Goal: Task Accomplishment & Management: Use online tool/utility

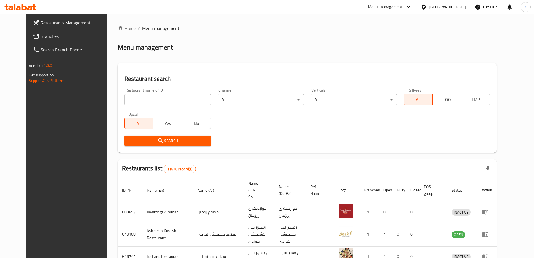
click at [125, 100] on div at bounding box center [267, 129] width 534 height 258
click at [125, 100] on input "search" at bounding box center [167, 99] width 86 height 11
paste input "699683"
type input "699683"
click at [159, 137] on span "Search" at bounding box center [167, 140] width 77 height 7
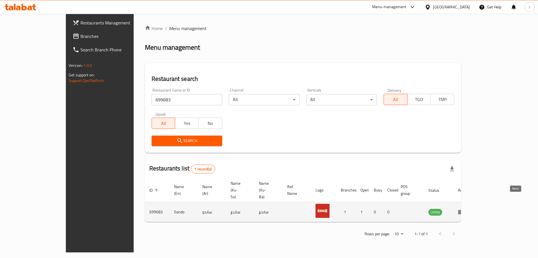
click at [465, 208] on icon "enhanced table" at bounding box center [461, 211] width 7 height 7
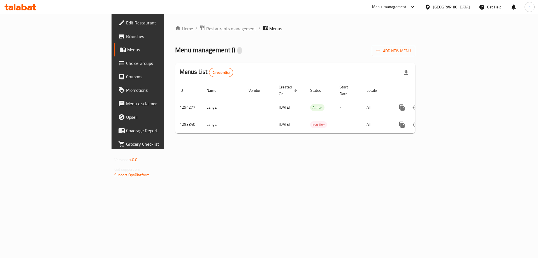
click at [126, 39] on span "Branches" at bounding box center [161, 36] width 71 height 7
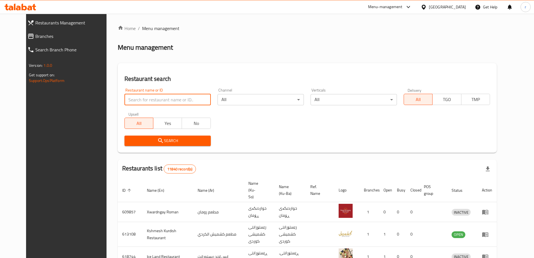
click at [124, 94] on input "search" at bounding box center [167, 99] width 86 height 11
paste input "Baba Sanfour"
type input "Baba Sanfour"
click at [135, 135] on button "Search" at bounding box center [167, 140] width 86 height 10
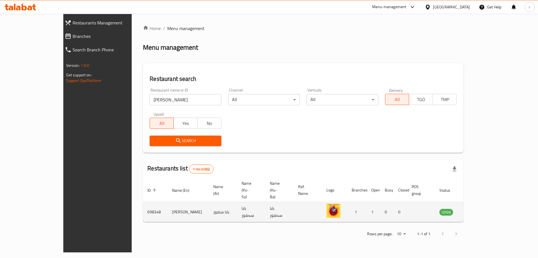
click at [476, 208] on icon "enhanced table" at bounding box center [472, 211] width 7 height 7
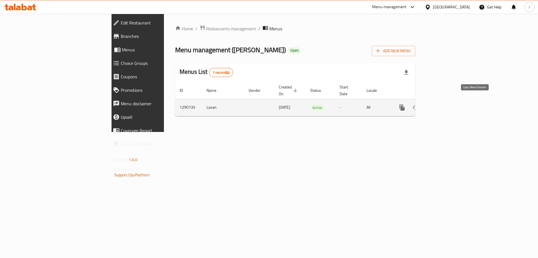
click at [405, 104] on icon "more" at bounding box center [401, 107] width 5 height 6
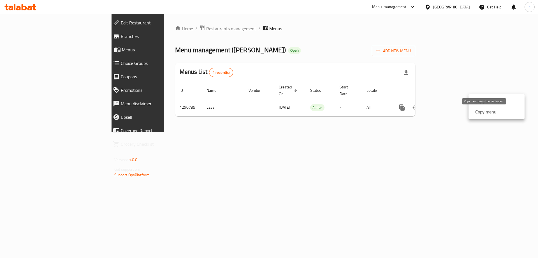
click at [485, 114] on strong "Copy menu" at bounding box center [485, 111] width 21 height 7
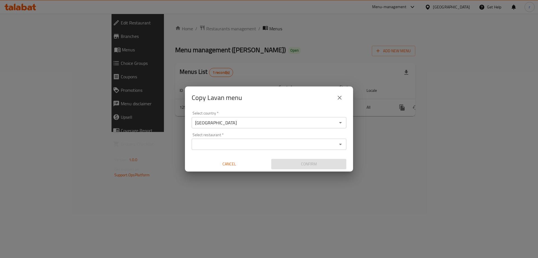
click at [228, 144] on input "Select restaurant   *" at bounding box center [264, 144] width 142 height 8
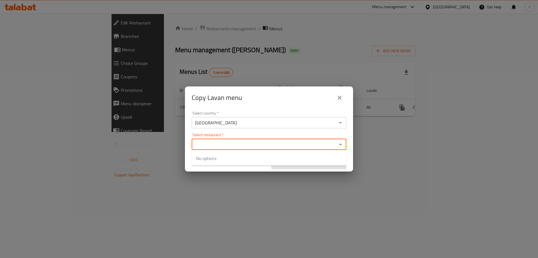
paste input "Baba Sanfour"
type input "Baba Sanfour"
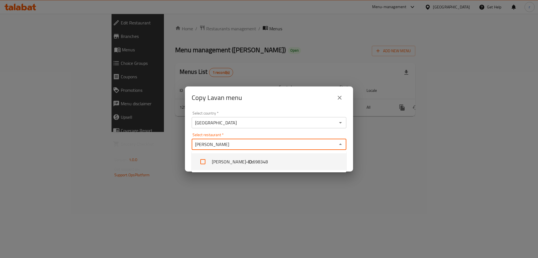
click at [232, 163] on li "Baba Sanfour - ID: 698348" at bounding box center [269, 161] width 155 height 17
checkbox input "true"
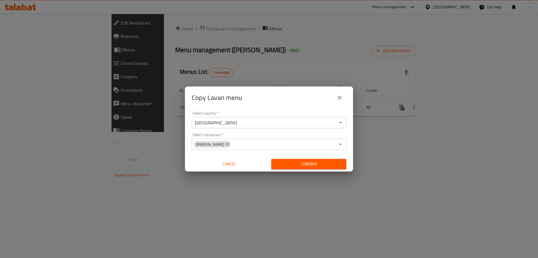
click at [247, 193] on div "Copy Lavan menu Select country   * Iraq Select country * Select restaurant   * …" at bounding box center [269, 129] width 538 height 258
click at [316, 161] on span "Confirm" at bounding box center [309, 163] width 66 height 7
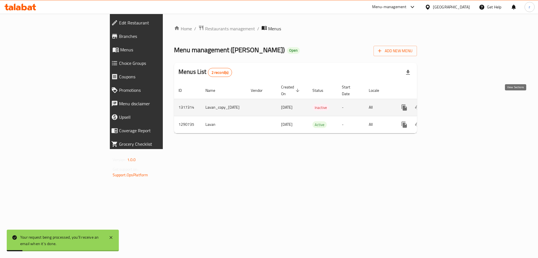
click at [451, 102] on link "enhanced table" at bounding box center [444, 107] width 13 height 13
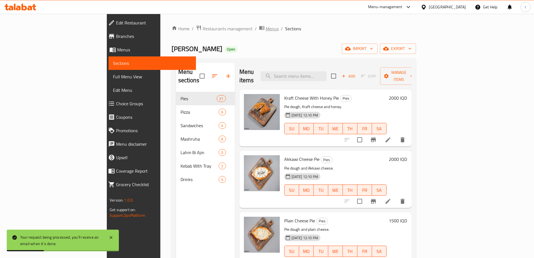
click at [266, 28] on span "Menus" at bounding box center [272, 28] width 13 height 7
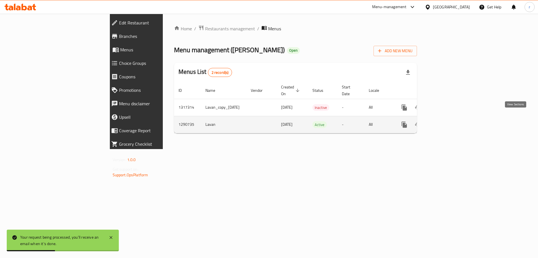
click at [451, 118] on link "enhanced table" at bounding box center [444, 124] width 13 height 13
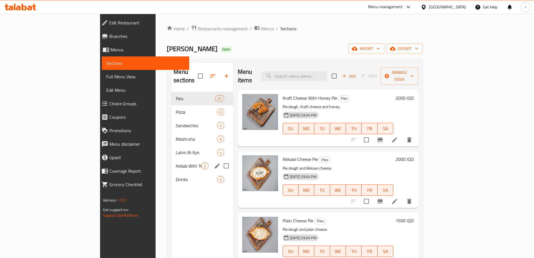
click at [214, 162] on icon "edit" at bounding box center [217, 165] width 7 height 7
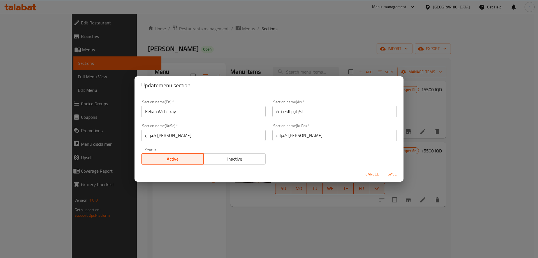
click at [371, 172] on span "Cancel" at bounding box center [371, 173] width 13 height 7
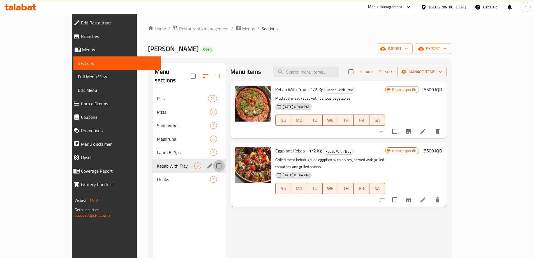
click at [213, 160] on input "Menu sections" at bounding box center [219, 166] width 12 height 12
checkbox input "true"
click at [189, 74] on icon "button" at bounding box center [192, 76] width 7 height 7
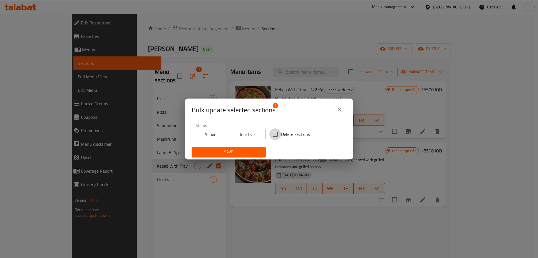
click at [277, 133] on input "Delete sections" at bounding box center [275, 134] width 12 height 12
checkbox input "true"
click at [249, 151] on span "Save" at bounding box center [228, 151] width 65 height 7
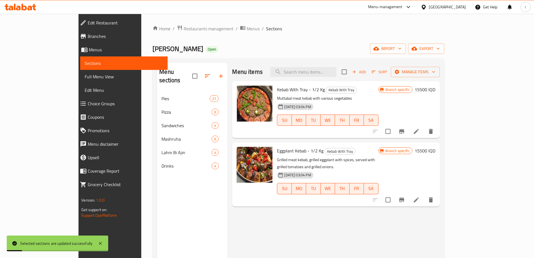
click at [85, 76] on span "Full Menu View" at bounding box center [124, 76] width 78 height 7
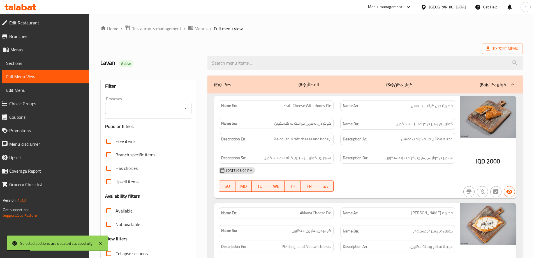
click at [129, 111] on input "Branches" at bounding box center [144, 108] width 74 height 8
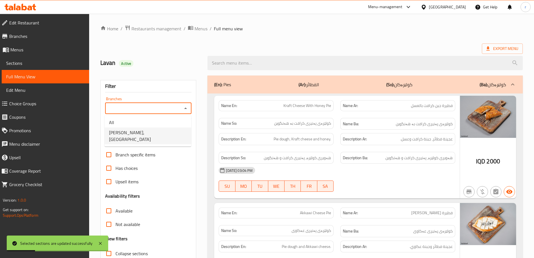
click at [135, 131] on span "Baba Sanfour, Havalan" at bounding box center [148, 135] width 78 height 13
type input "Baba Sanfour, Havalan"
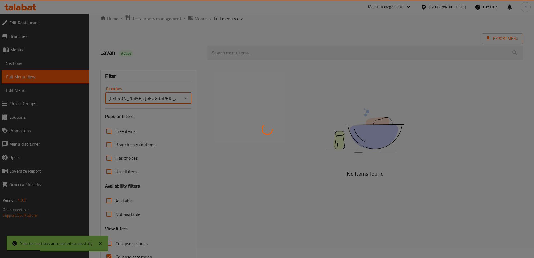
scroll to position [41, 0]
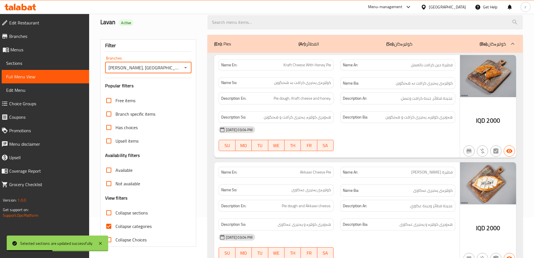
click at [133, 228] on span "Collapse categories" at bounding box center [133, 225] width 36 height 7
click at [115, 228] on input "Collapse categories" at bounding box center [108, 225] width 13 height 13
checkbox input "false"
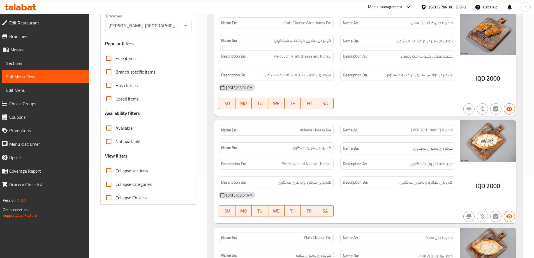
scroll to position [140, 0]
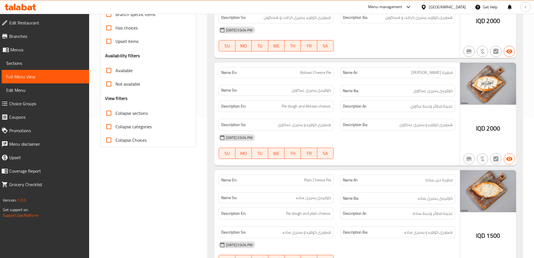
click at [128, 115] on span "Collapse sections" at bounding box center [131, 113] width 32 height 7
click at [115, 115] on input "Collapse sections" at bounding box center [108, 112] width 13 height 13
checkbox input "true"
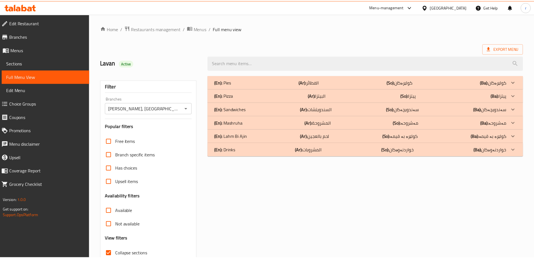
scroll to position [41, 0]
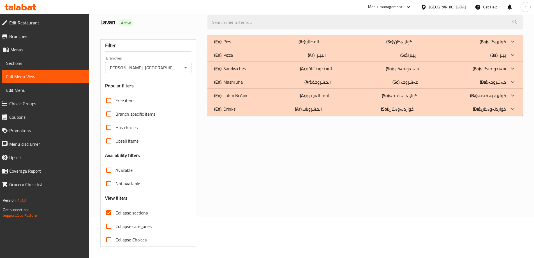
click at [26, 5] on icon at bounding box center [20, 7] width 32 height 7
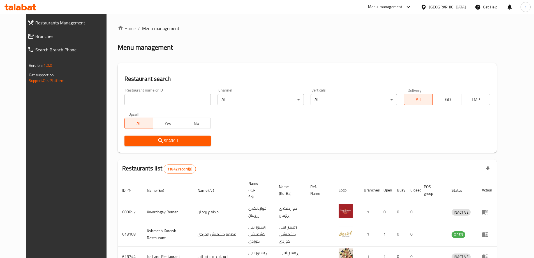
click at [28, 40] on link "Branches" at bounding box center [69, 35] width 92 height 13
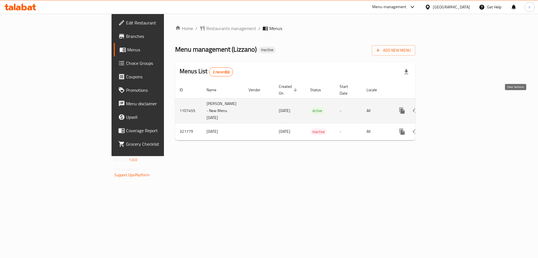
click at [446, 107] on icon "enhanced table" at bounding box center [442, 110] width 7 height 7
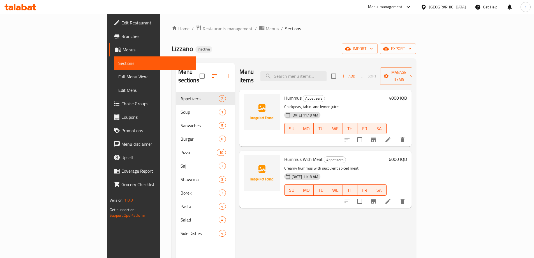
click at [118, 77] on span "Full Menu View" at bounding box center [154, 76] width 73 height 7
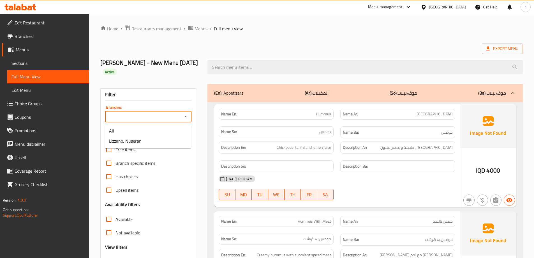
click at [138, 115] on input "Branches" at bounding box center [144, 117] width 74 height 8
click at [135, 138] on span "Lizzano, Nuseran" at bounding box center [125, 140] width 33 height 7
type input "Lizzano, Nuseran"
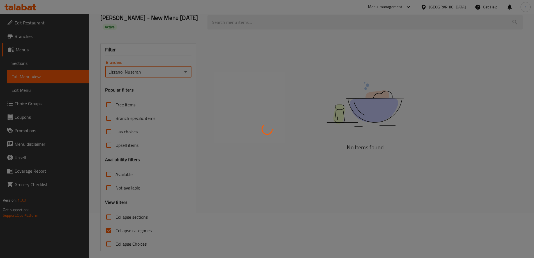
scroll to position [49, 0]
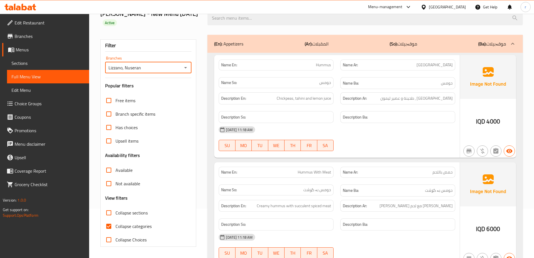
click at [122, 224] on span "Collapse categories" at bounding box center [133, 225] width 36 height 7
click at [115, 224] on input "Collapse categories" at bounding box center [108, 225] width 13 height 13
checkbox input "false"
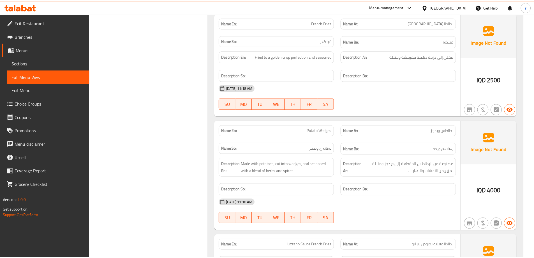
scroll to position [6117, 0]
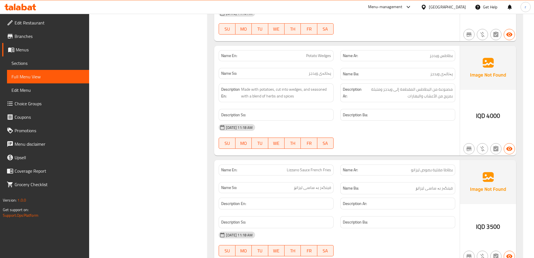
click at [15, 7] on icon at bounding box center [15, 7] width 2 height 6
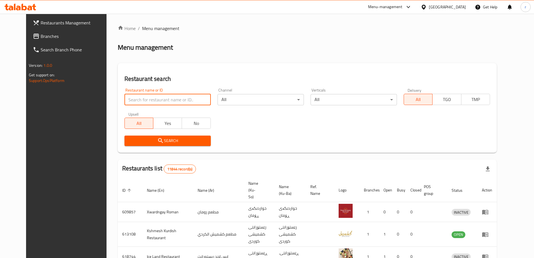
click at [127, 99] on input "search" at bounding box center [167, 99] width 86 height 11
paste input "631968"
type input "631968"
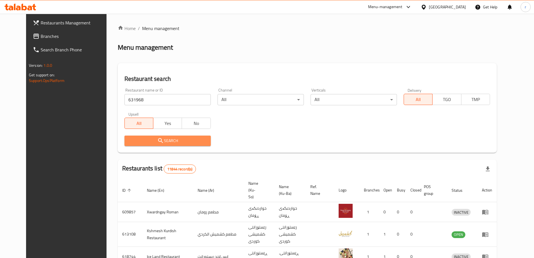
click at [132, 142] on span "Search" at bounding box center [167, 140] width 77 height 7
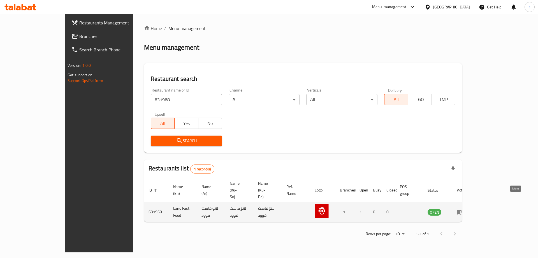
click at [464, 208] on icon "enhanced table" at bounding box center [460, 211] width 7 height 7
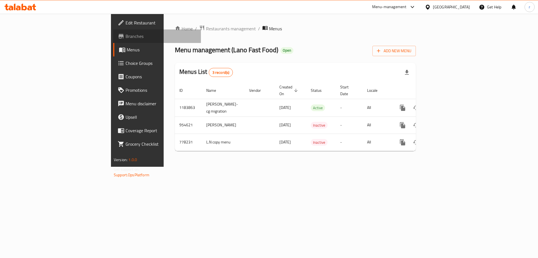
click at [126, 33] on span "Branches" at bounding box center [161, 36] width 71 height 7
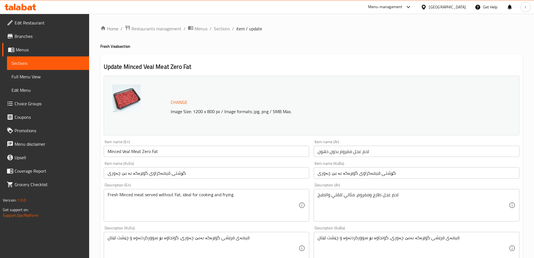
click at [24, 7] on icon at bounding box center [24, 7] width 5 height 7
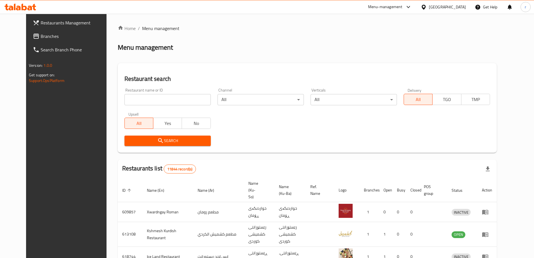
click at [26, 39] on div "Restaurants Management Branches Search Branch Phone Version: 1.0.0 Get support …" at bounding box center [267, 219] width 482 height 411
click at [41, 37] on span "Branches" at bounding box center [76, 36] width 70 height 7
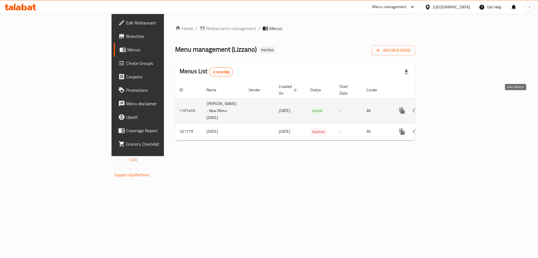
click at [449, 104] on link "enhanced table" at bounding box center [442, 110] width 13 height 13
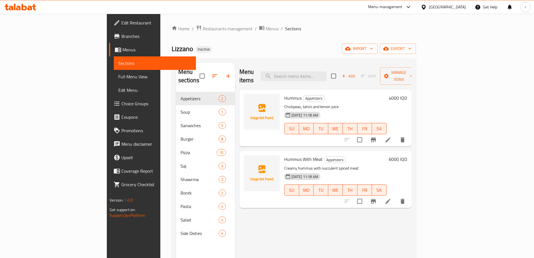
click at [118, 75] on span "Full Menu View" at bounding box center [154, 76] width 73 height 7
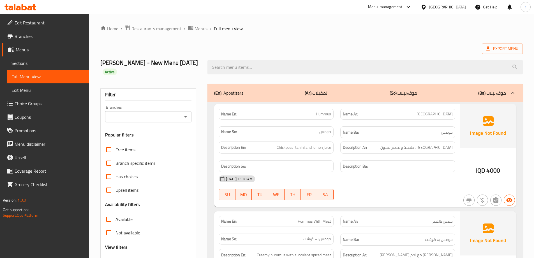
click at [126, 115] on input "Branches" at bounding box center [144, 117] width 74 height 8
click at [130, 141] on span "Lizzano, Nuseran" at bounding box center [125, 140] width 33 height 7
type input "Lizzano, Nuseran"
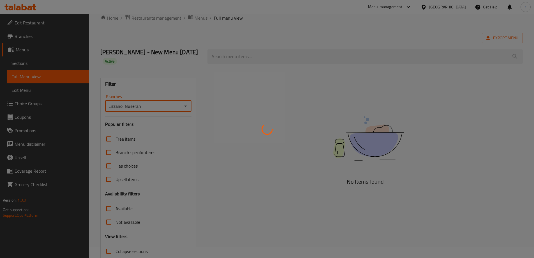
scroll to position [49, 0]
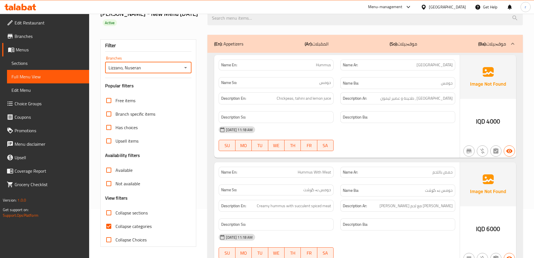
click at [111, 226] on input "Collapse categories" at bounding box center [108, 225] width 13 height 13
checkbox input "false"
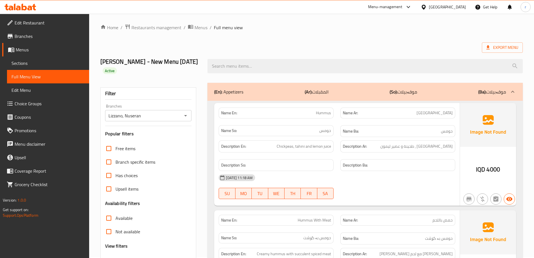
scroll to position [0, 0]
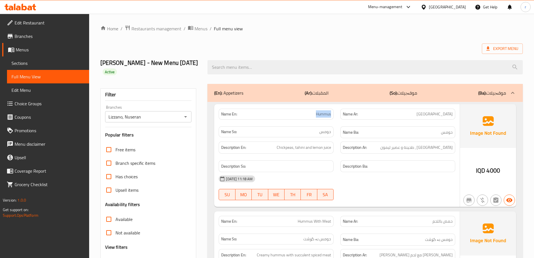
drag, startPoint x: 308, startPoint y: 115, endPoint x: 334, endPoint y: 115, distance: 25.5
click at [334, 115] on div "Name En: Hummus" at bounding box center [276, 114] width 122 height 18
copy span "Hummus"
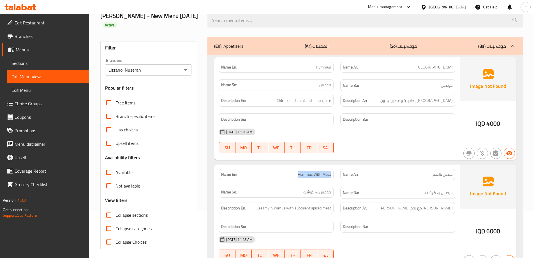
drag, startPoint x: 295, startPoint y: 176, endPoint x: 330, endPoint y: 176, distance: 35.0
click at [330, 176] on p "Name En: Hummus With Meat" at bounding box center [276, 174] width 110 height 6
copy span "Hummus With Meat"
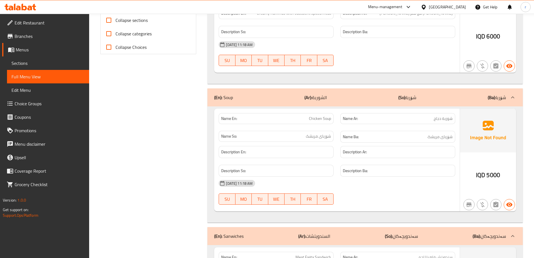
scroll to position [280, 0]
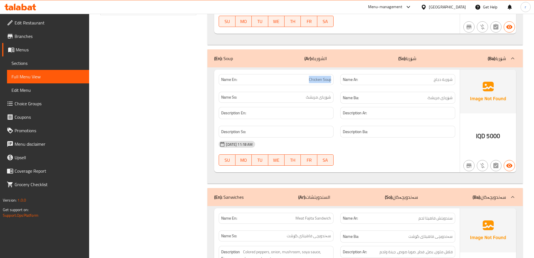
drag, startPoint x: 323, startPoint y: 82, endPoint x: 331, endPoint y: 83, distance: 7.6
click at [331, 83] on div "Name En: Chicken Soup" at bounding box center [276, 79] width 115 height 11
copy span "Chicken Soup"
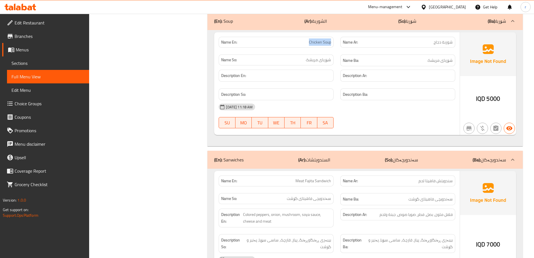
scroll to position [374, 0]
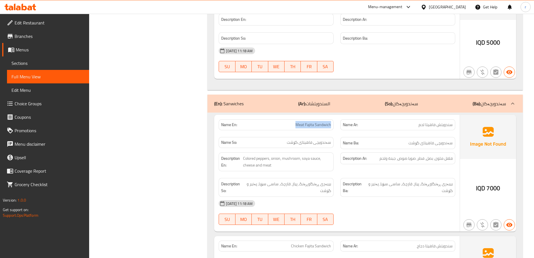
drag, startPoint x: 315, startPoint y: 126, endPoint x: 309, endPoint y: 127, distance: 6.0
click at [329, 127] on p "Name En: Meat Fajita Sandwich" at bounding box center [276, 125] width 110 height 6
copy span "Meat Fajita Sandwic"
click at [310, 126] on span "Meat Fajita Sandwich" at bounding box center [313, 125] width 36 height 6
drag, startPoint x: 296, startPoint y: 123, endPoint x: 331, endPoint y: 128, distance: 35.9
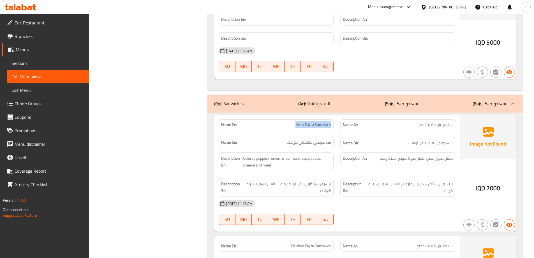
click at [331, 128] on div "Name En: Meat Fajita Sandwich" at bounding box center [276, 124] width 115 height 11
copy span "Meat Fajita Sandwich"
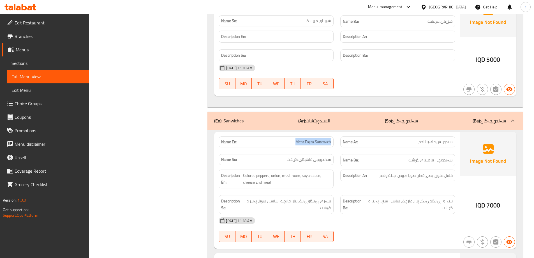
scroll to position [420, 0]
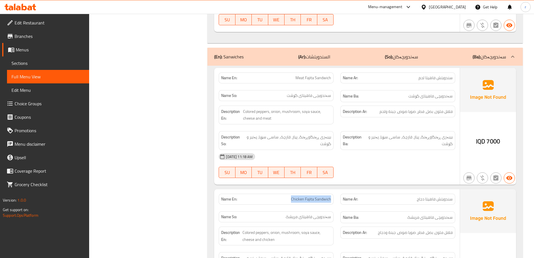
drag, startPoint x: 290, startPoint y: 199, endPoint x: 333, endPoint y: 204, distance: 43.1
click at [333, 204] on div "Name En: Chicken Fajita Sandwich" at bounding box center [276, 199] width 122 height 18
copy span "Chicken Fajita Sandwich"
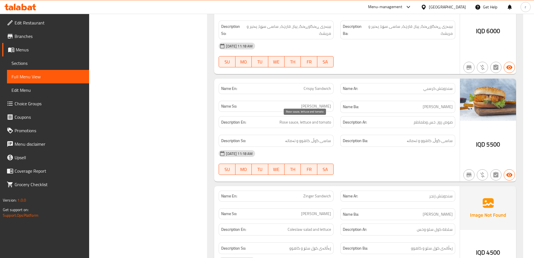
scroll to position [701, 0]
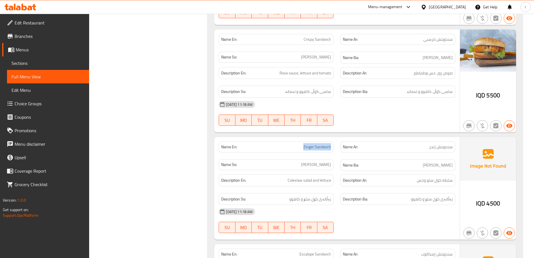
drag, startPoint x: 307, startPoint y: 150, endPoint x: 331, endPoint y: 151, distance: 23.8
click at [331, 151] on div "Name En: Zinger Sandwich" at bounding box center [276, 146] width 115 height 11
copy span "Zinger Sandwich"
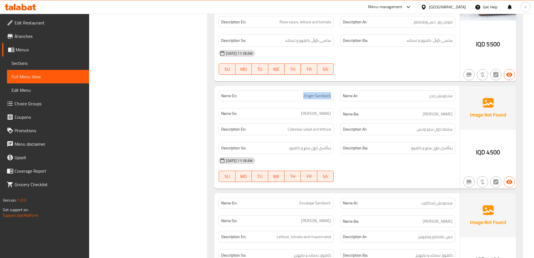
scroll to position [794, 0]
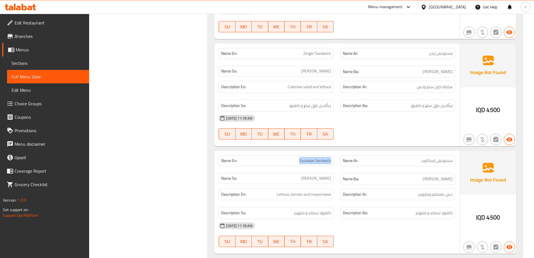
drag, startPoint x: 292, startPoint y: 161, endPoint x: 330, endPoint y: 165, distance: 38.6
click at [330, 165] on div "Name En: Escalope Sandwich" at bounding box center [276, 160] width 115 height 11
copy span "Escalope Sandwich"
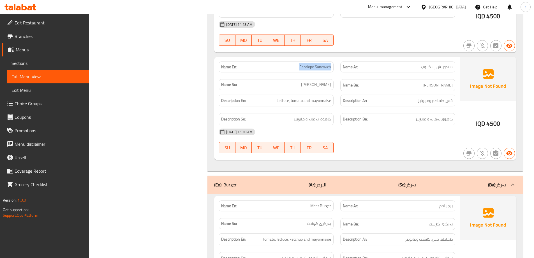
scroll to position [934, 0]
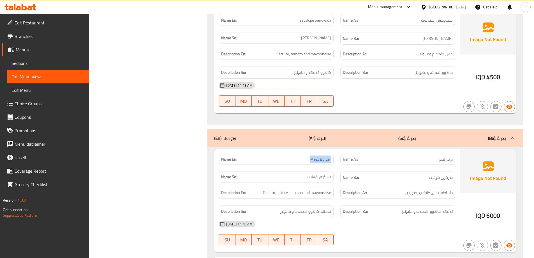
drag, startPoint x: 307, startPoint y: 161, endPoint x: 335, endPoint y: 163, distance: 27.2
click at [335, 163] on div "Name En: Meat Burger" at bounding box center [276, 159] width 122 height 18
copy span "Meat Burger"
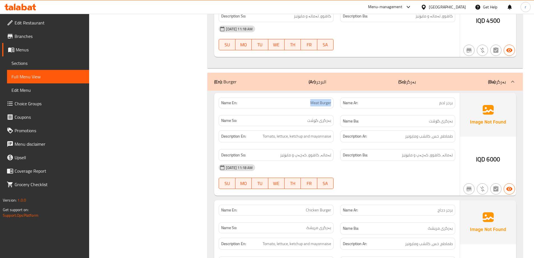
scroll to position [1028, 0]
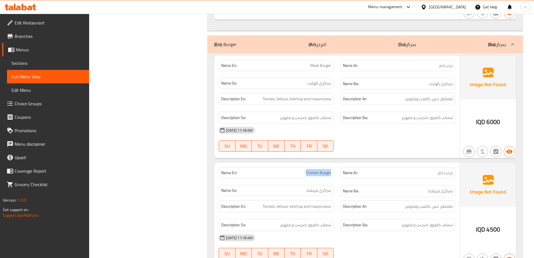
drag, startPoint x: 303, startPoint y: 173, endPoint x: 331, endPoint y: 175, distance: 28.1
click at [331, 175] on p "Name En: Chicken Burger" at bounding box center [276, 173] width 110 height 6
copy span "Chicken Burger"
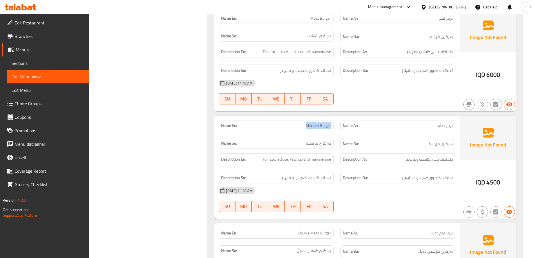
scroll to position [1168, 0]
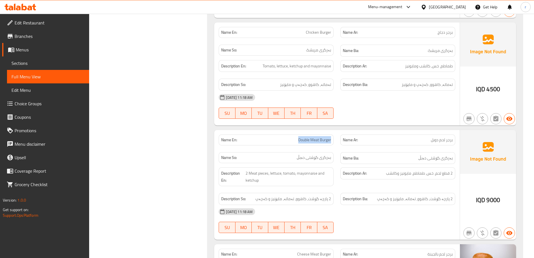
drag, startPoint x: 304, startPoint y: 140, endPoint x: 332, endPoint y: 142, distance: 28.1
click at [332, 142] on div "Name En: Double Meat Burger" at bounding box center [276, 139] width 115 height 11
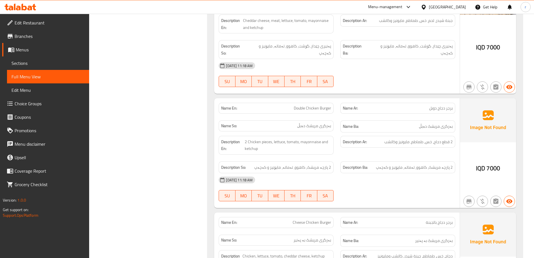
scroll to position [1448, 0]
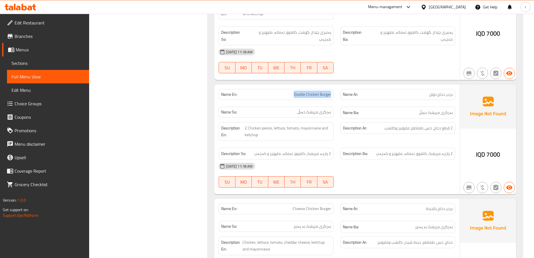
drag, startPoint x: 293, startPoint y: 85, endPoint x: 332, endPoint y: 90, distance: 39.8
click at [332, 90] on div "Name En: Double Chicken Burger" at bounding box center [276, 94] width 115 height 11
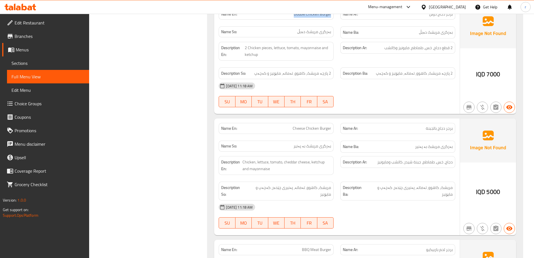
scroll to position [1541, 0]
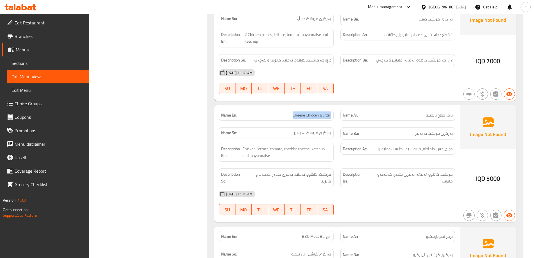
drag, startPoint x: 292, startPoint y: 108, endPoint x: 331, endPoint y: 108, distance: 39.2
click at [331, 110] on div "Name En: Cheese Chicken Burger" at bounding box center [276, 115] width 115 height 11
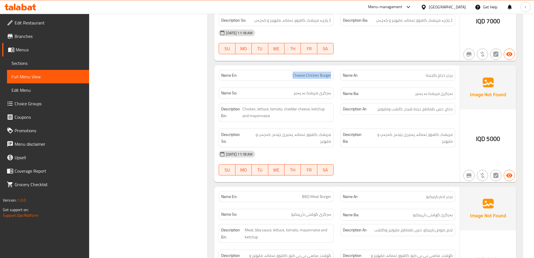
scroll to position [1634, 0]
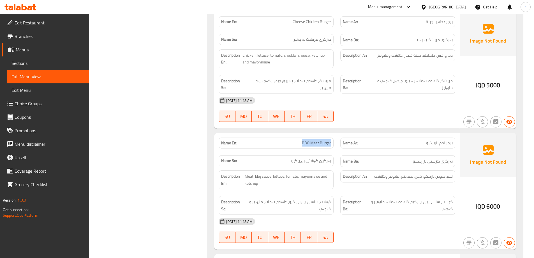
drag, startPoint x: 298, startPoint y: 131, endPoint x: 331, endPoint y: 131, distance: 32.2
click at [331, 140] on p "Name En: BBQ Meat Burger" at bounding box center [276, 143] width 110 height 6
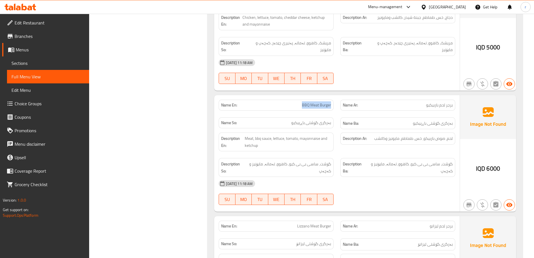
scroll to position [1728, 0]
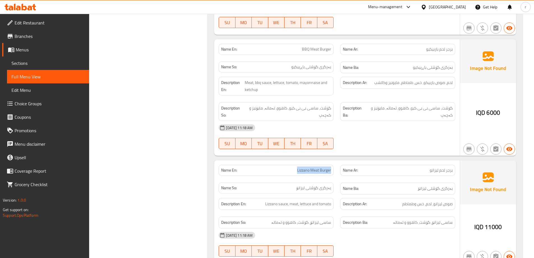
drag, startPoint x: 294, startPoint y: 157, endPoint x: 333, endPoint y: 158, distance: 38.4
click at [333, 164] on div "Name En: Lizzano Meat Burger" at bounding box center [276, 169] width 115 height 11
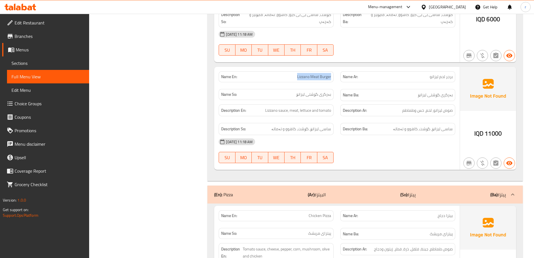
scroll to position [1868, 0]
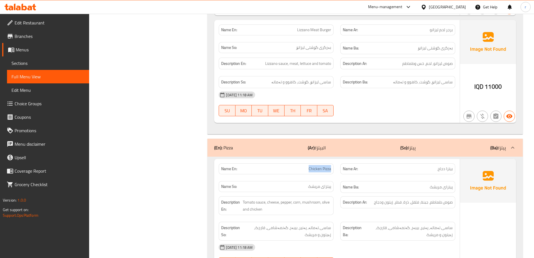
drag, startPoint x: 305, startPoint y: 157, endPoint x: 332, endPoint y: 158, distance: 26.6
click at [332, 163] on div "Name En: Chicken Pizza" at bounding box center [276, 168] width 115 height 11
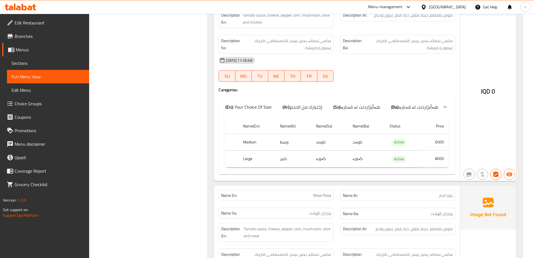
scroll to position [2102, 0]
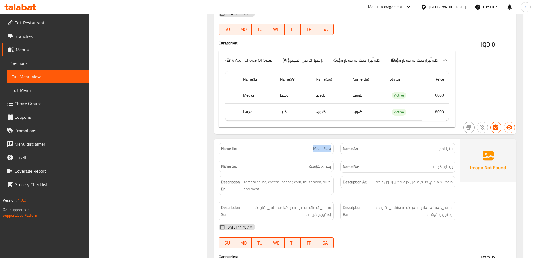
drag, startPoint x: 308, startPoint y: 135, endPoint x: 330, endPoint y: 137, distance: 21.9
click at [330, 145] on p "Name En: Meat Pizza" at bounding box center [276, 148] width 110 height 6
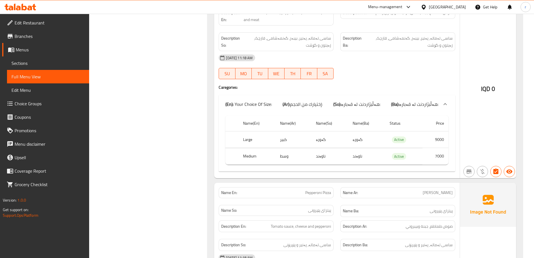
scroll to position [2288, 0]
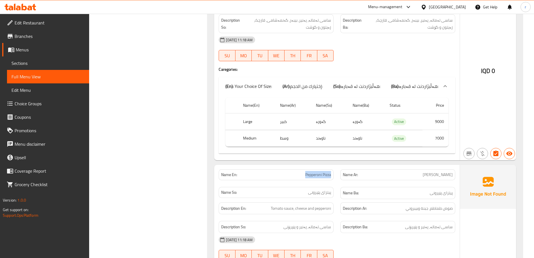
drag, startPoint x: 303, startPoint y: 160, endPoint x: 264, endPoint y: 142, distance: 42.9
click at [332, 169] on div "Name En: Pepperoni Pizza" at bounding box center [276, 174] width 115 height 11
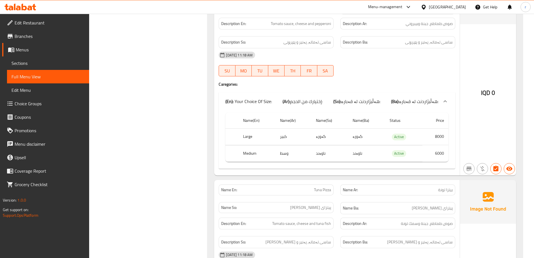
scroll to position [2522, 0]
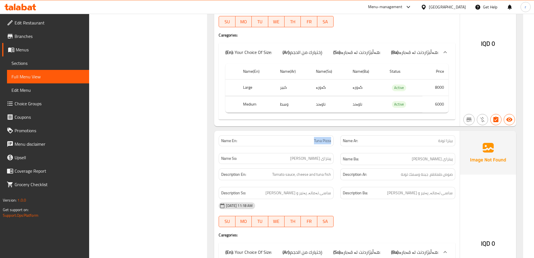
drag, startPoint x: 307, startPoint y: 126, endPoint x: 331, endPoint y: 127, distance: 24.4
click at [331, 135] on div "Name En: Tuna Pizza" at bounding box center [276, 140] width 115 height 11
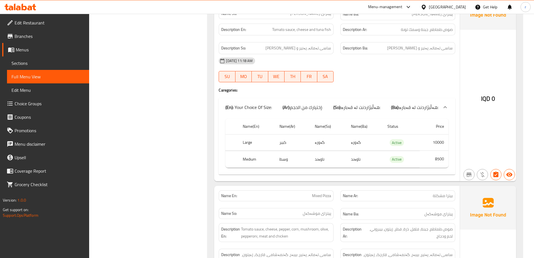
scroll to position [2709, 0]
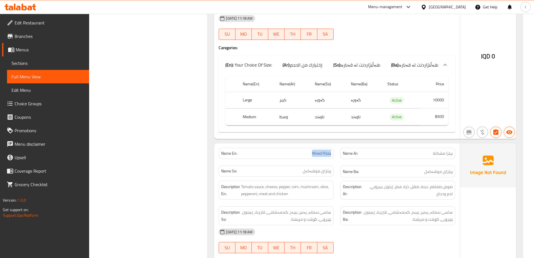
drag, startPoint x: 303, startPoint y: 141, endPoint x: 332, endPoint y: 141, distance: 28.3
click at [332, 148] on div "Name En: Mixed Pizza" at bounding box center [276, 153] width 115 height 11
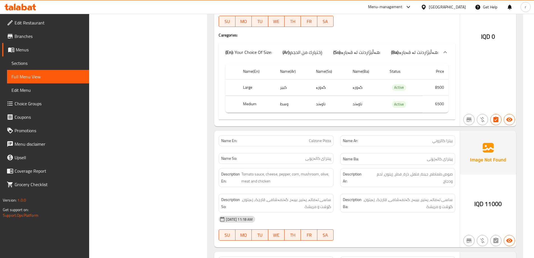
scroll to position [2942, 0]
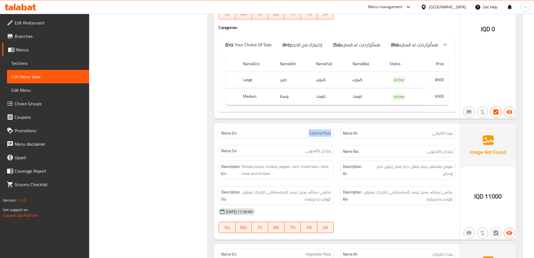
drag, startPoint x: 305, startPoint y: 121, endPoint x: 331, endPoint y: 123, distance: 26.2
click at [331, 127] on div "Name En: Calzone Pizza" at bounding box center [276, 132] width 115 height 11
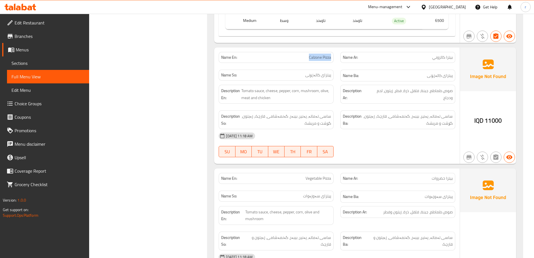
scroll to position [3036, 0]
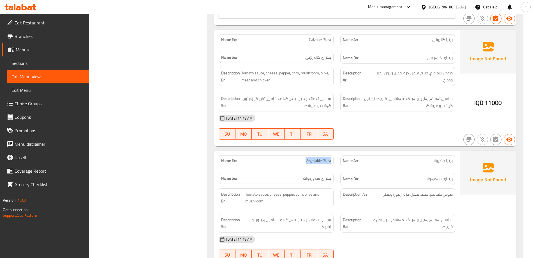
drag, startPoint x: 304, startPoint y: 146, endPoint x: 330, endPoint y: 148, distance: 26.1
click at [330, 157] on p "Name En: Vegetable Pizza" at bounding box center [276, 160] width 110 height 6
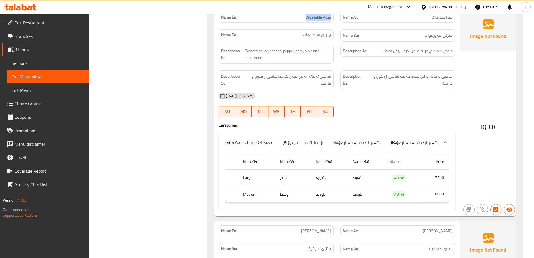
scroll to position [3222, 0]
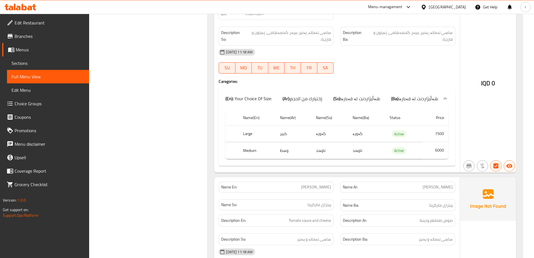
drag, startPoint x: 301, startPoint y: 172, endPoint x: 332, endPoint y: 176, distance: 30.8
click at [332, 181] on div "Name En: [PERSON_NAME]" at bounding box center [276, 186] width 115 height 11
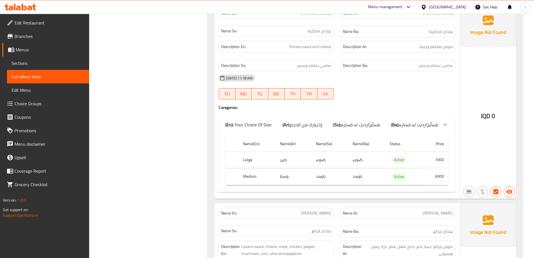
scroll to position [3409, 0]
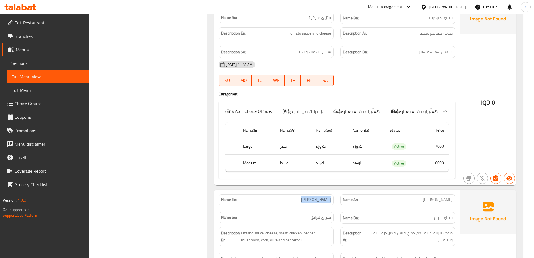
drag, startPoint x: 306, startPoint y: 186, endPoint x: 305, endPoint y: 177, distance: 9.6
click at [331, 194] on div "Name En: [PERSON_NAME]" at bounding box center [276, 199] width 115 height 11
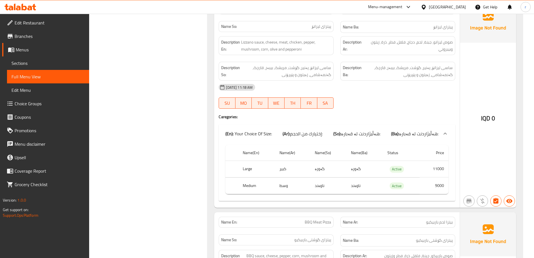
scroll to position [3643, 0]
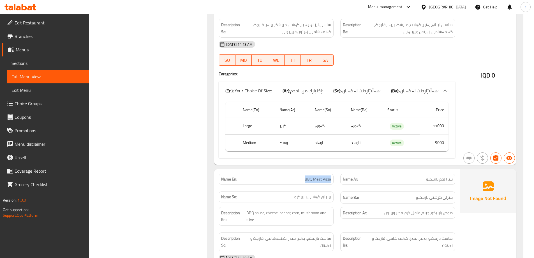
drag, startPoint x: 303, startPoint y: 165, endPoint x: 334, endPoint y: 168, distance: 30.7
click at [334, 170] on div "Name En: BBQ Meat Pizza" at bounding box center [276, 179] width 122 height 18
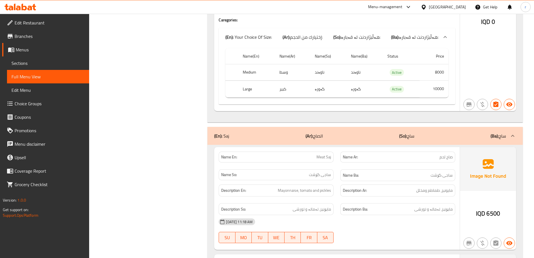
scroll to position [3923, 0]
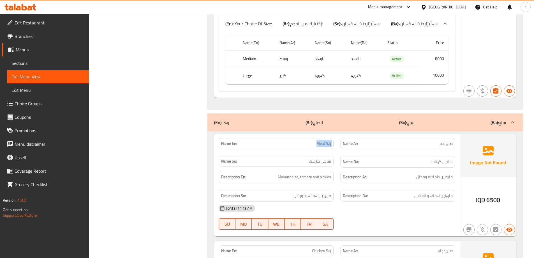
drag, startPoint x: 307, startPoint y: 132, endPoint x: 338, endPoint y: 133, distance: 31.1
click at [338, 135] on div "Name En: Meat Saj Name Ar: صاج لحم Name So: ساجی گۆشت Name Ba: ساجی گۆشت" at bounding box center [336, 153] width 243 height 36
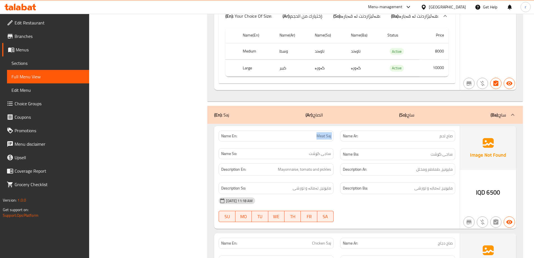
scroll to position [4016, 0]
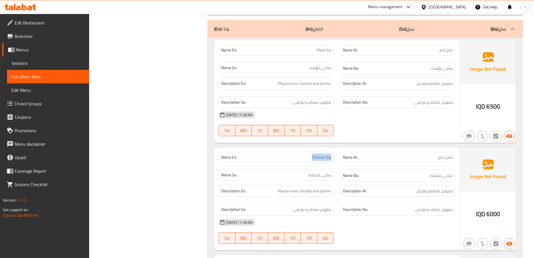
drag, startPoint x: 311, startPoint y: 145, endPoint x: 331, endPoint y: 145, distance: 19.3
click at [331, 154] on p "Name En: Chicken Saj" at bounding box center [276, 157] width 110 height 6
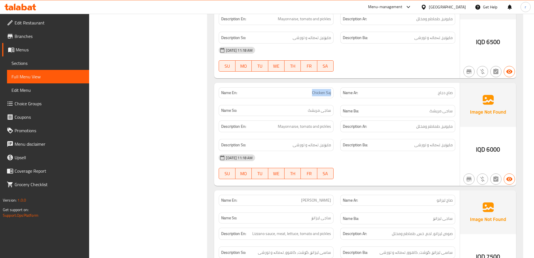
scroll to position [4110, 0]
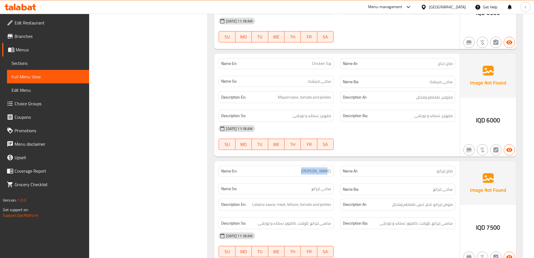
drag, startPoint x: 308, startPoint y: 157, endPoint x: 331, endPoint y: 157, distance: 23.8
click at [331, 165] on div "Name En: [PERSON_NAME]" at bounding box center [276, 170] width 115 height 11
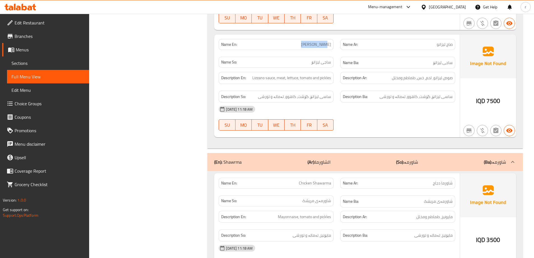
scroll to position [4250, 0]
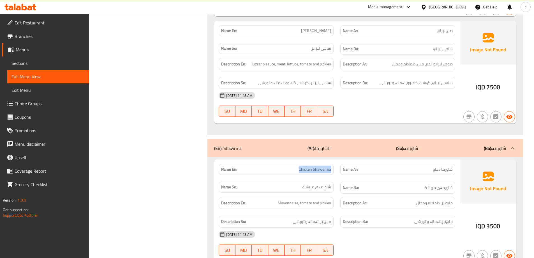
drag, startPoint x: 296, startPoint y: 154, endPoint x: 331, endPoint y: 157, distance: 35.5
click at [331, 164] on div "Name En: Chicken Shawarma" at bounding box center [276, 169] width 115 height 11
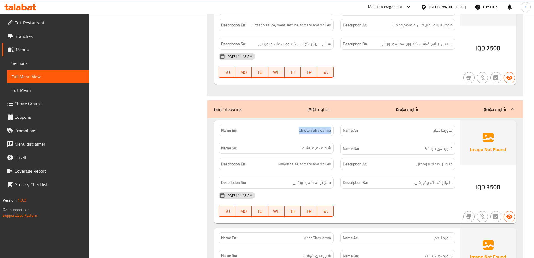
scroll to position [4343, 0]
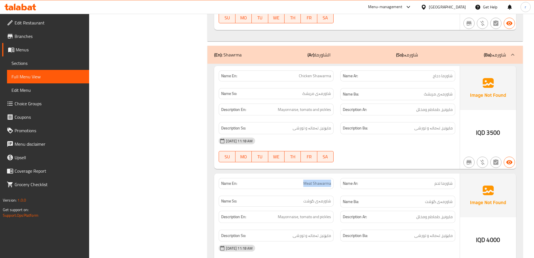
drag, startPoint x: 304, startPoint y: 168, endPoint x: 335, endPoint y: 171, distance: 30.6
click at [335, 174] on div "Name En: Meat Shawarma" at bounding box center [276, 183] width 122 height 18
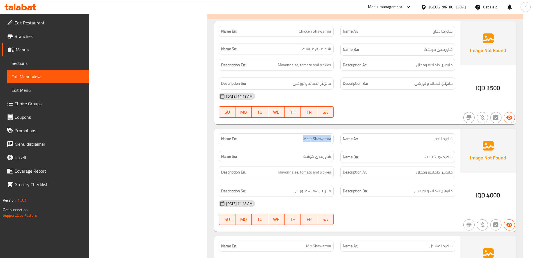
scroll to position [4437, 0]
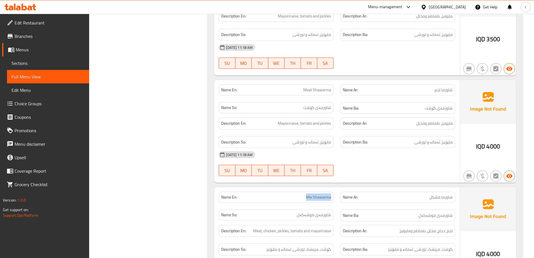
drag, startPoint x: 299, startPoint y: 180, endPoint x: 331, endPoint y: 184, distance: 32.2
click at [331, 191] on div "Name En: Mix Shawarma" at bounding box center [276, 196] width 115 height 11
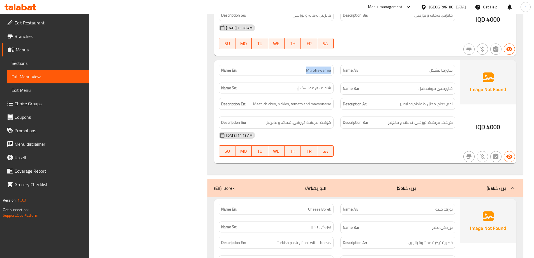
scroll to position [4577, 0]
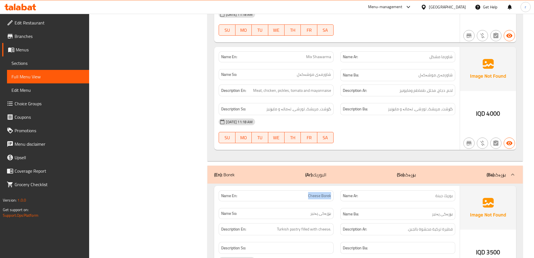
drag, startPoint x: 305, startPoint y: 183, endPoint x: 333, endPoint y: 185, distance: 28.1
click at [333, 190] on div "Name En: [PERSON_NAME]" at bounding box center [276, 195] width 115 height 11
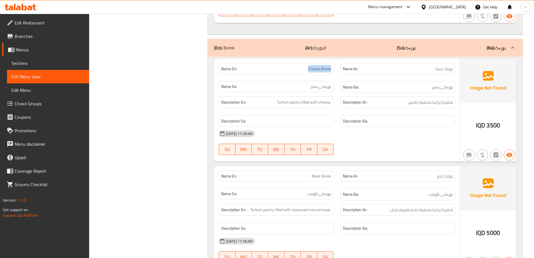
scroll to position [4717, 0]
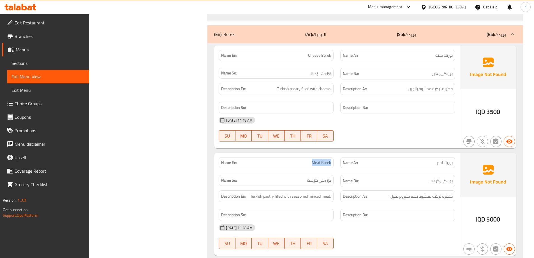
drag, startPoint x: 306, startPoint y: 151, endPoint x: 331, endPoint y: 151, distance: 25.2
click at [331, 157] on div "Name En: Meat Borek" at bounding box center [276, 162] width 115 height 11
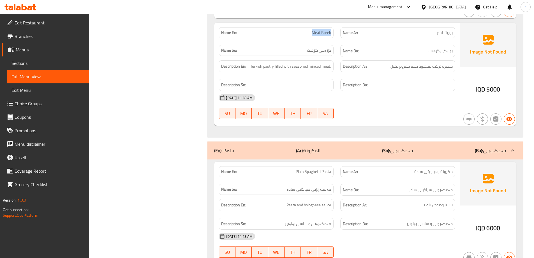
scroll to position [4857, 0]
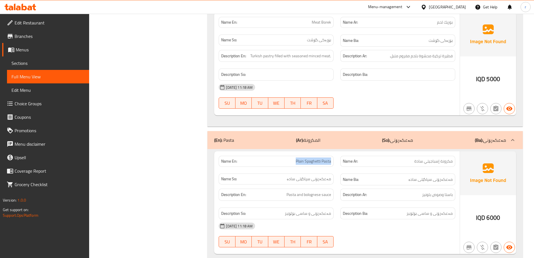
drag, startPoint x: 310, startPoint y: 150, endPoint x: 329, endPoint y: 150, distance: 19.1
click at [336, 152] on div "Name En: Plain Spaghetti Pasta" at bounding box center [276, 161] width 122 height 18
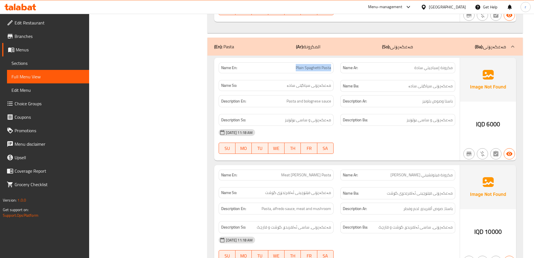
scroll to position [4951, 0]
drag, startPoint x: 277, startPoint y: 160, endPoint x: 338, endPoint y: 161, distance: 60.3
click at [338, 166] on div "Name En: Meat [PERSON_NAME] Pasta Name Ar: مكرونة فيتوتشيني ألفريدو لحم Name So…" at bounding box center [336, 184] width 243 height 36
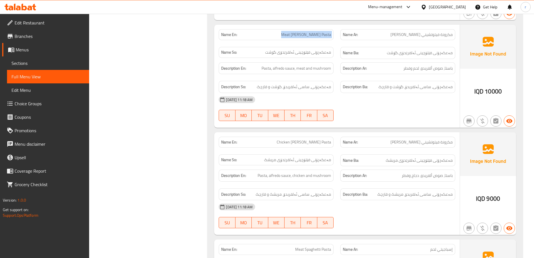
scroll to position [5091, 0]
drag, startPoint x: 277, startPoint y: 129, endPoint x: 331, endPoint y: 130, distance: 54.1
click at [331, 139] on p "Name En: Chicken [PERSON_NAME] Pasta" at bounding box center [276, 142] width 110 height 6
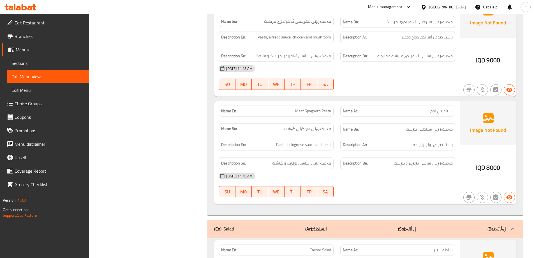
scroll to position [5231, 0]
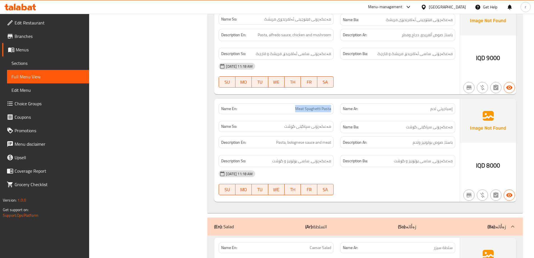
drag, startPoint x: 292, startPoint y: 96, endPoint x: 331, endPoint y: 98, distance: 38.8
click at [331, 103] on div "Name En: Meat Spaghetti Pasta" at bounding box center [276, 108] width 115 height 11
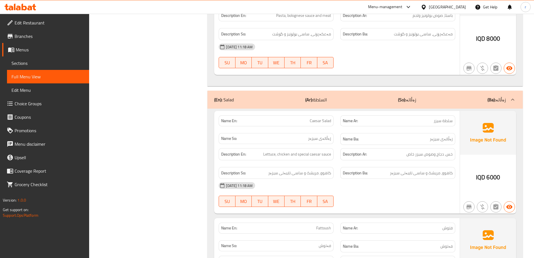
scroll to position [5371, 0]
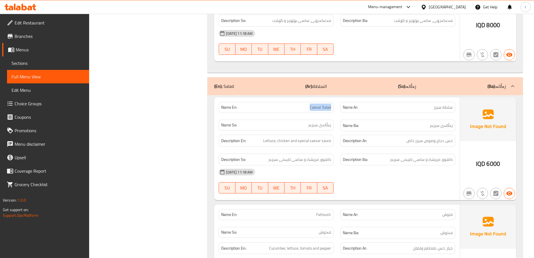
drag, startPoint x: 307, startPoint y: 94, endPoint x: 330, endPoint y: 94, distance: 23.0
click at [330, 104] on p "Name En: Caesar Salad" at bounding box center [276, 107] width 110 height 6
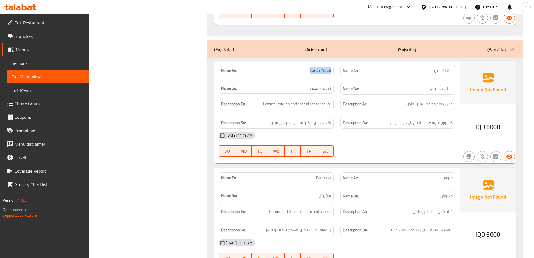
scroll to position [5417, 0]
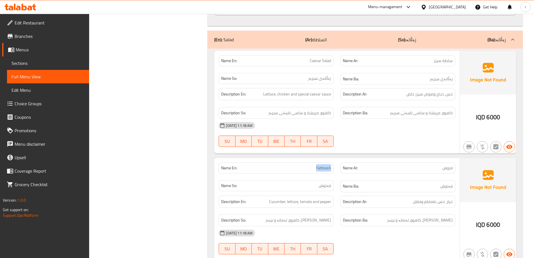
drag, startPoint x: 310, startPoint y: 153, endPoint x: 331, endPoint y: 157, distance: 22.2
click at [335, 159] on div "Name En: Fattoush" at bounding box center [276, 168] width 122 height 18
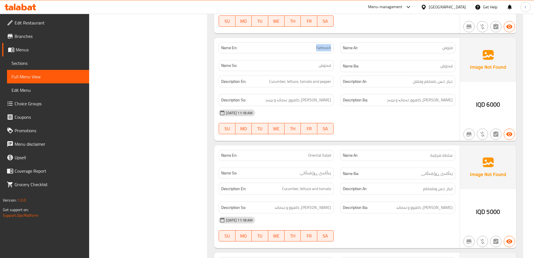
scroll to position [5557, 0]
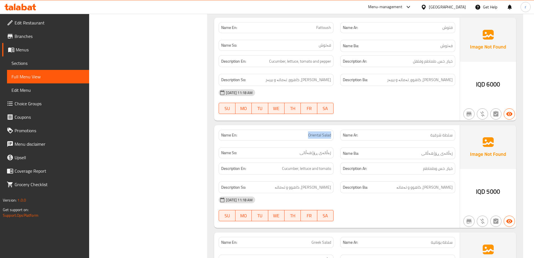
drag, startPoint x: 301, startPoint y: 124, endPoint x: 308, endPoint y: 120, distance: 8.3
click at [330, 129] on div "Name En: Oriental Salad" at bounding box center [276, 134] width 115 height 11
click at [300, 132] on p "Name En: Oriental Salad" at bounding box center [276, 135] width 110 height 6
drag, startPoint x: 305, startPoint y: 121, endPoint x: 331, endPoint y: 121, distance: 25.8
click at [331, 129] on div "Name En: Oriental Salad" at bounding box center [276, 134] width 115 height 11
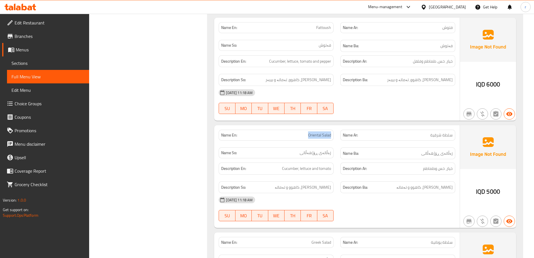
scroll to position [5698, 0]
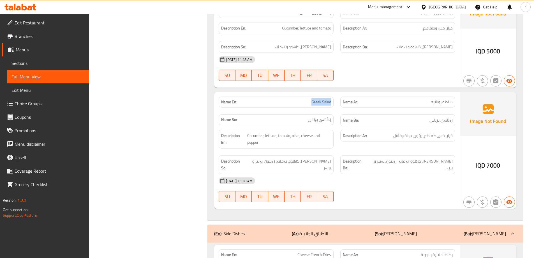
drag, startPoint x: 303, startPoint y: 91, endPoint x: 332, endPoint y: 92, distance: 28.6
click at [332, 96] on div "Name En: Greek Salad" at bounding box center [276, 101] width 115 height 11
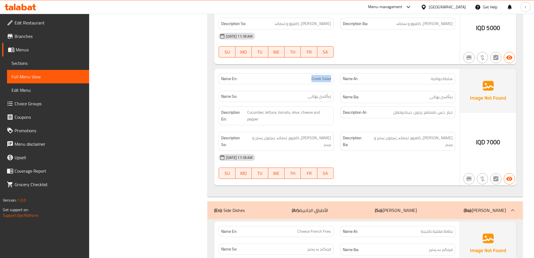
scroll to position [5791, 0]
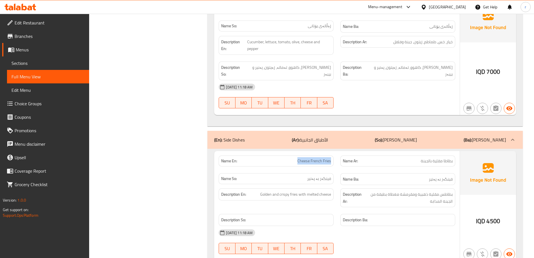
drag, startPoint x: 297, startPoint y: 140, endPoint x: 330, endPoint y: 143, distance: 33.4
click at [330, 158] on p "Name En: Cheese French Fries" at bounding box center [276, 161] width 110 height 6
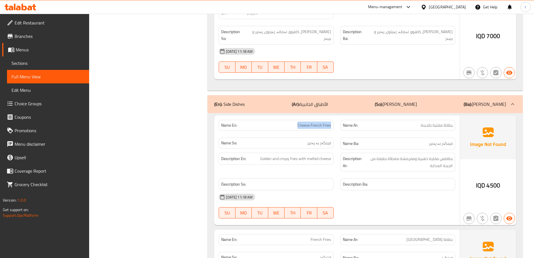
scroll to position [5884, 0]
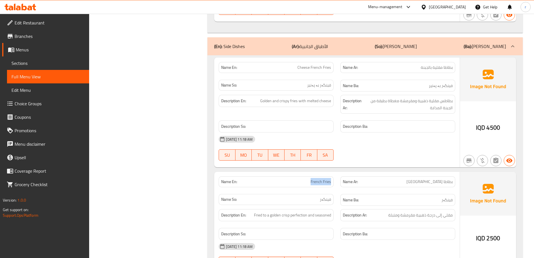
drag, startPoint x: 304, startPoint y: 163, endPoint x: 332, endPoint y: 163, distance: 27.7
click at [332, 176] on div "Name En: French Fries" at bounding box center [276, 181] width 115 height 11
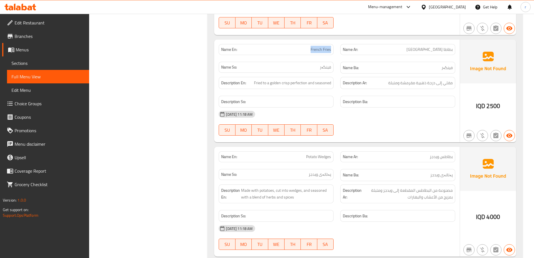
scroll to position [6025, 0]
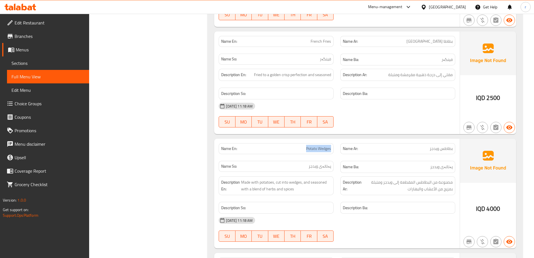
drag, startPoint x: 301, startPoint y: 127, endPoint x: 330, endPoint y: 126, distance: 29.2
click at [330, 145] on p "Name En: Potato Wedges" at bounding box center [276, 148] width 110 height 6
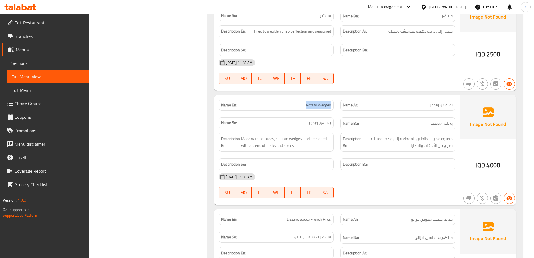
scroll to position [6118, 0]
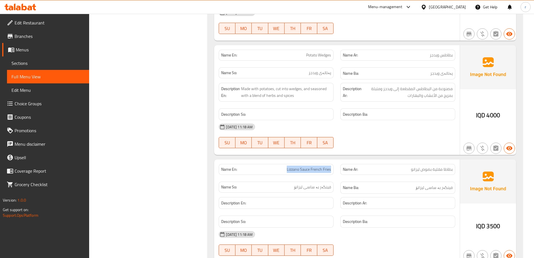
drag, startPoint x: 279, startPoint y: 146, endPoint x: 331, endPoint y: 147, distance: 51.8
click at [331, 164] on div "Name En: [PERSON_NAME] French Fries" at bounding box center [276, 169] width 115 height 11
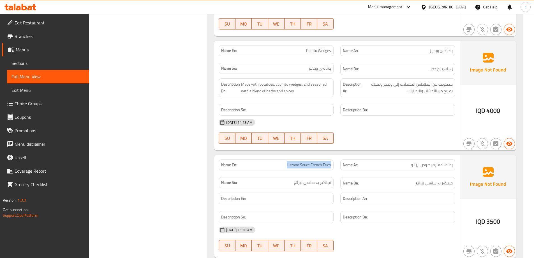
scroll to position [6124, 0]
